Goal: Use online tool/utility: Utilize a website feature to perform a specific function

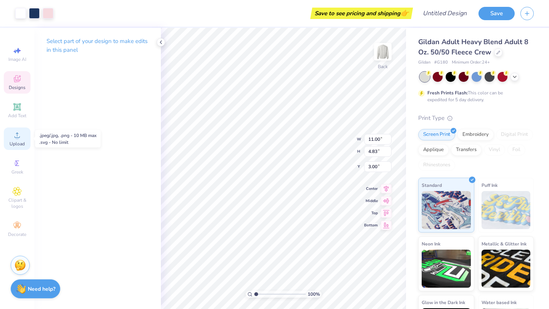
click at [14, 144] on span "Upload" at bounding box center [17, 144] width 15 height 6
click at [22, 138] on div "Upload" at bounding box center [17, 139] width 27 height 22
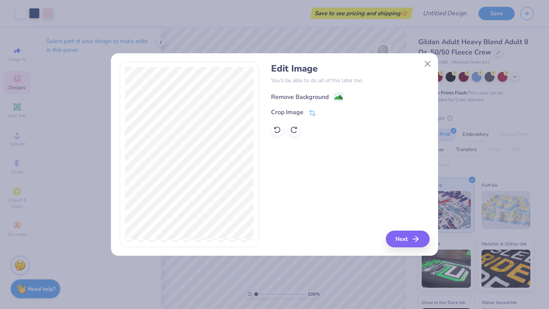
click at [292, 99] on div "Remove Background" at bounding box center [300, 97] width 58 height 9
click at [292, 240] on div "Edit Image You’ll be able to do all of this later too. Remove Background Crop I…" at bounding box center [350, 155] width 158 height 186
click at [292, 233] on div "Edit Image You’ll be able to do all of this later too. Remove Background Crop I…" at bounding box center [350, 155] width 158 height 186
click at [292, 62] on button "Close" at bounding box center [427, 63] width 14 height 14
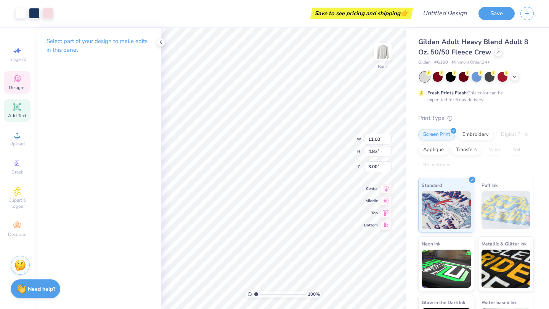
click at [16, 117] on span "Add Text" at bounding box center [17, 116] width 18 height 6
type input "5.89"
type input "1.71"
type input "11.02"
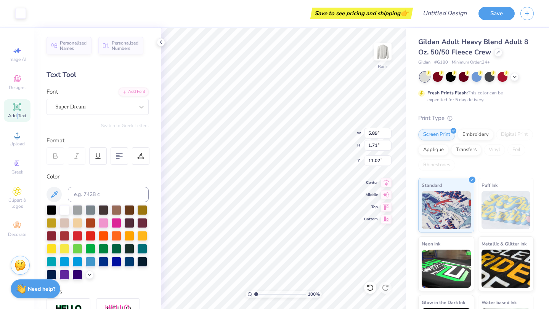
click at [16, 117] on span "Add Text" at bounding box center [17, 116] width 18 height 6
click at [16, 134] on icon at bounding box center [16, 135] width 5 height 5
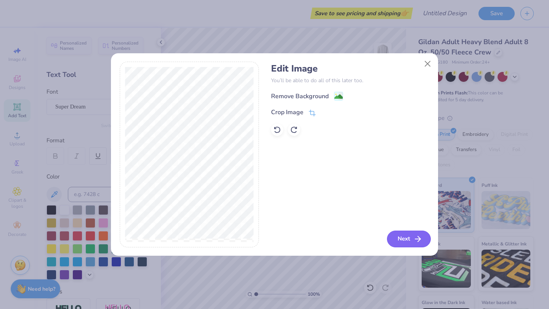
click at [292, 245] on button "Next" at bounding box center [409, 239] width 44 height 17
